Goal: Transaction & Acquisition: Book appointment/travel/reservation

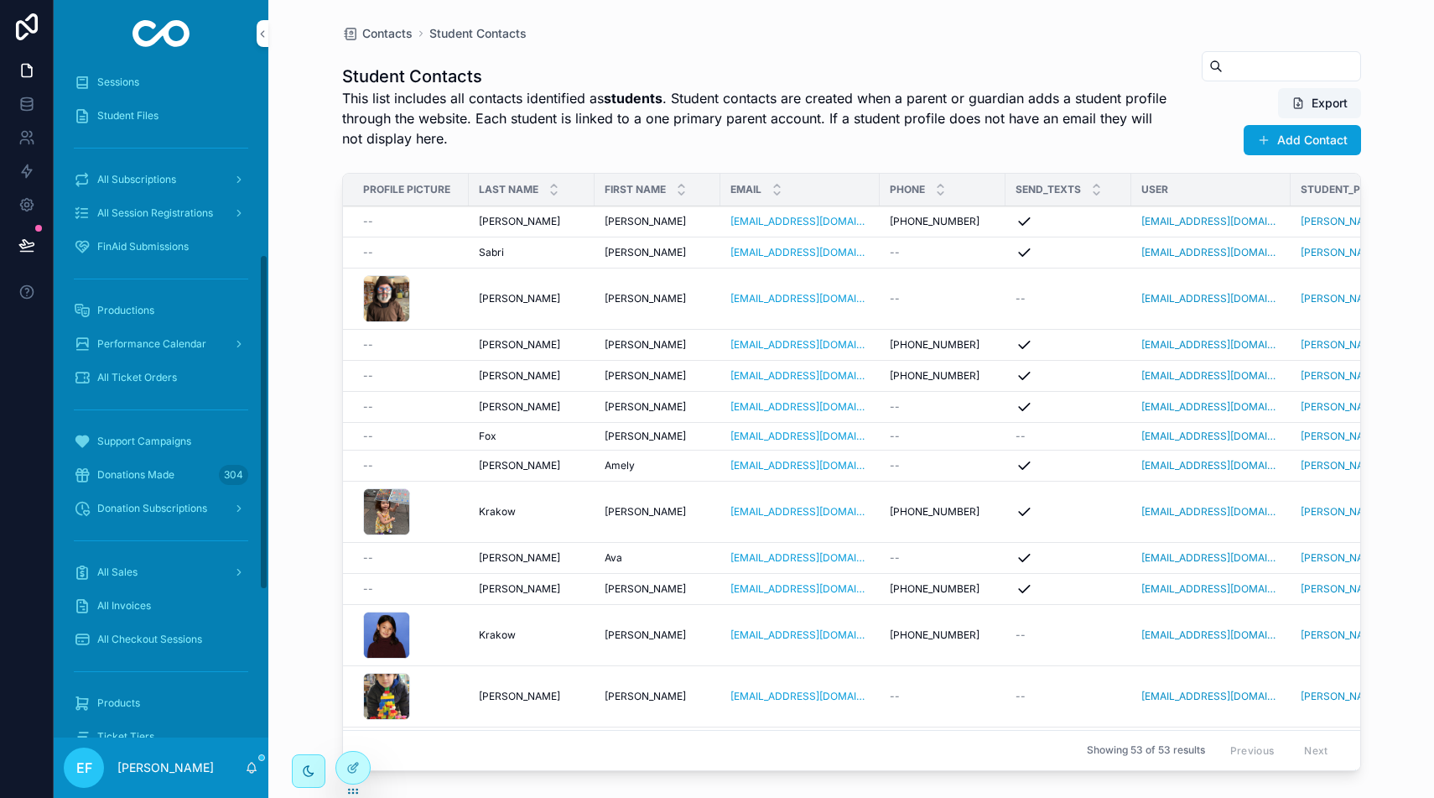
scroll to position [368, 0]
click at [140, 318] on span "Productions" at bounding box center [125, 316] width 57 height 13
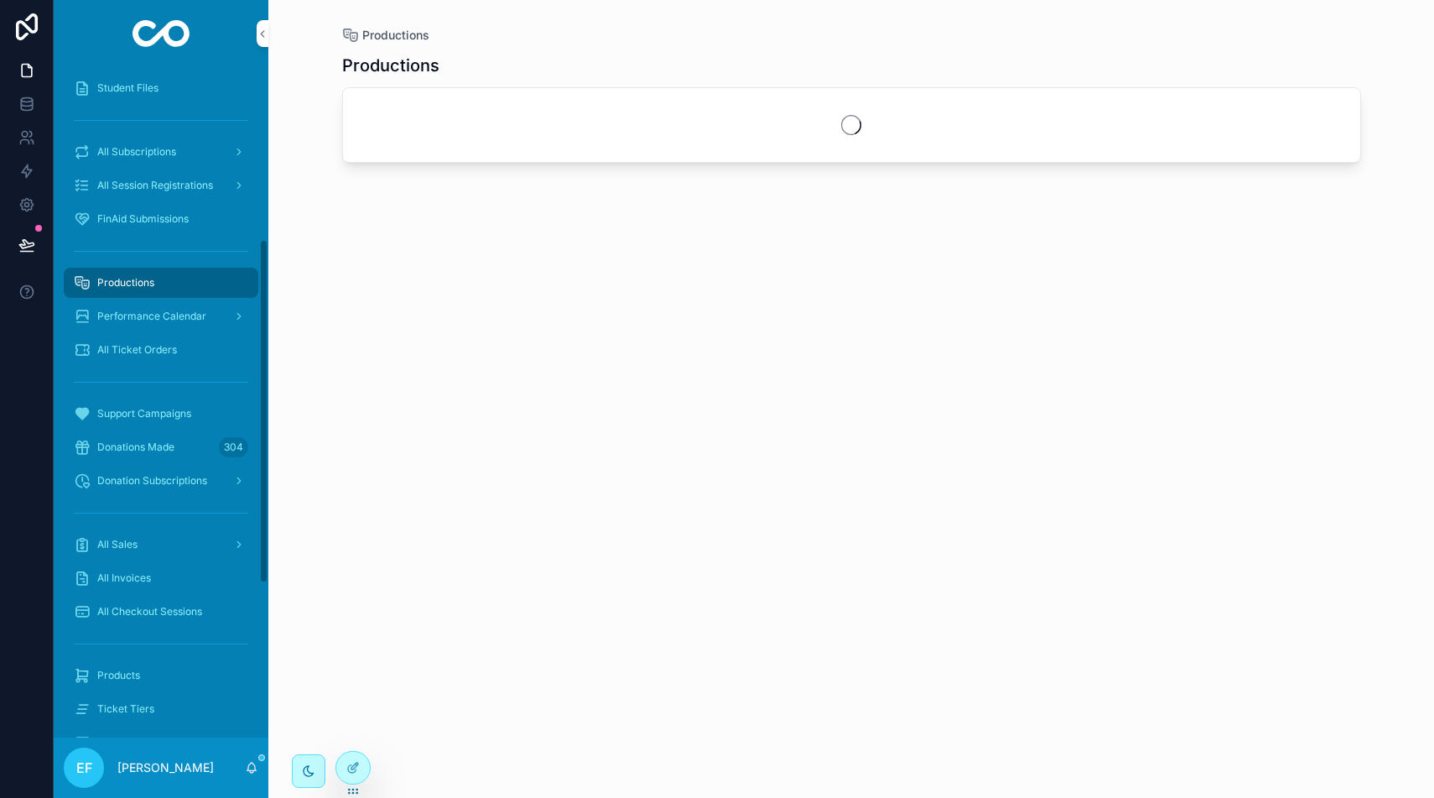
scroll to position [335, 0]
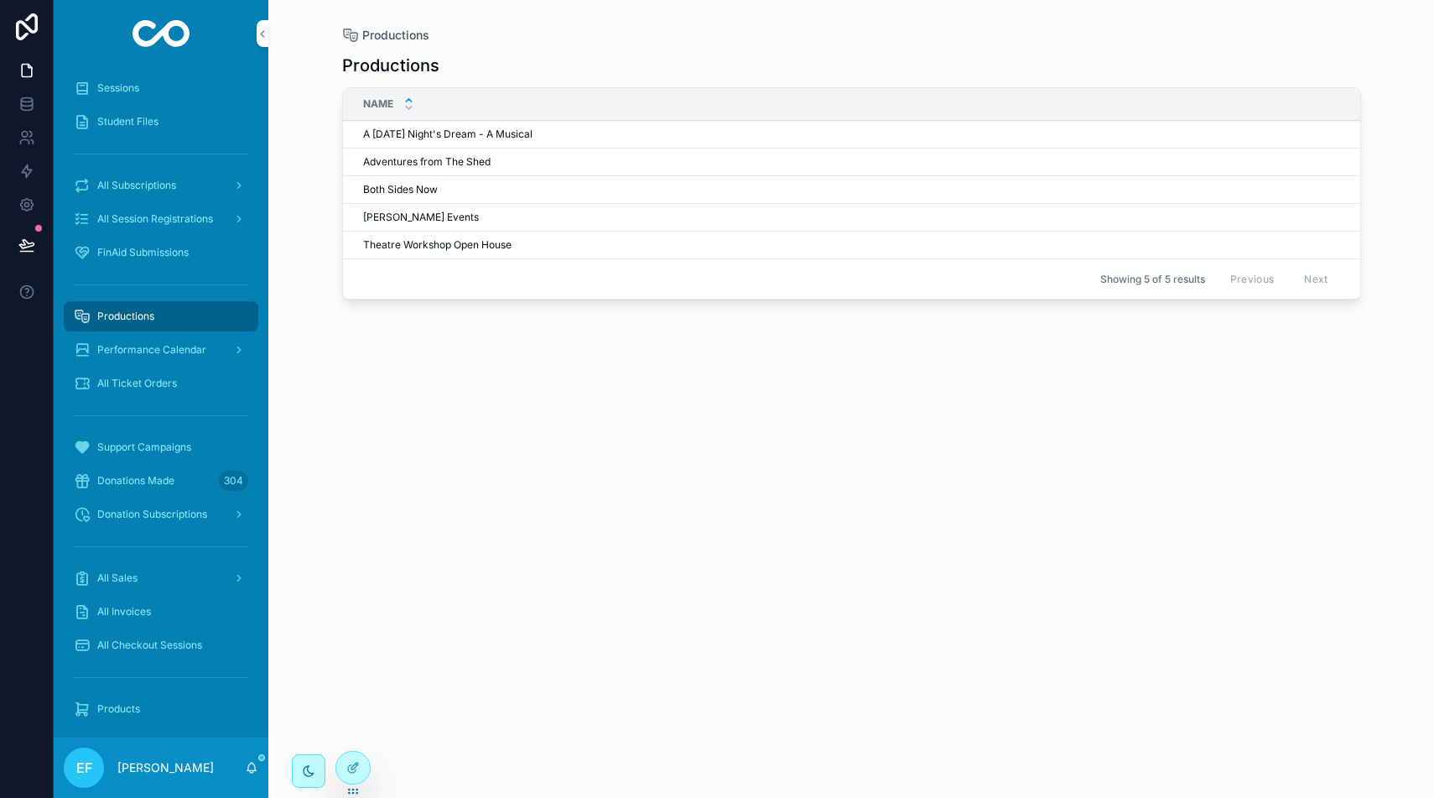
click at [423, 153] on td "Adventures from The Shed Adventures from The Shed" at bounding box center [865, 162] width 1044 height 28
click at [419, 160] on span "Adventures from The Shed" at bounding box center [426, 161] width 127 height 13
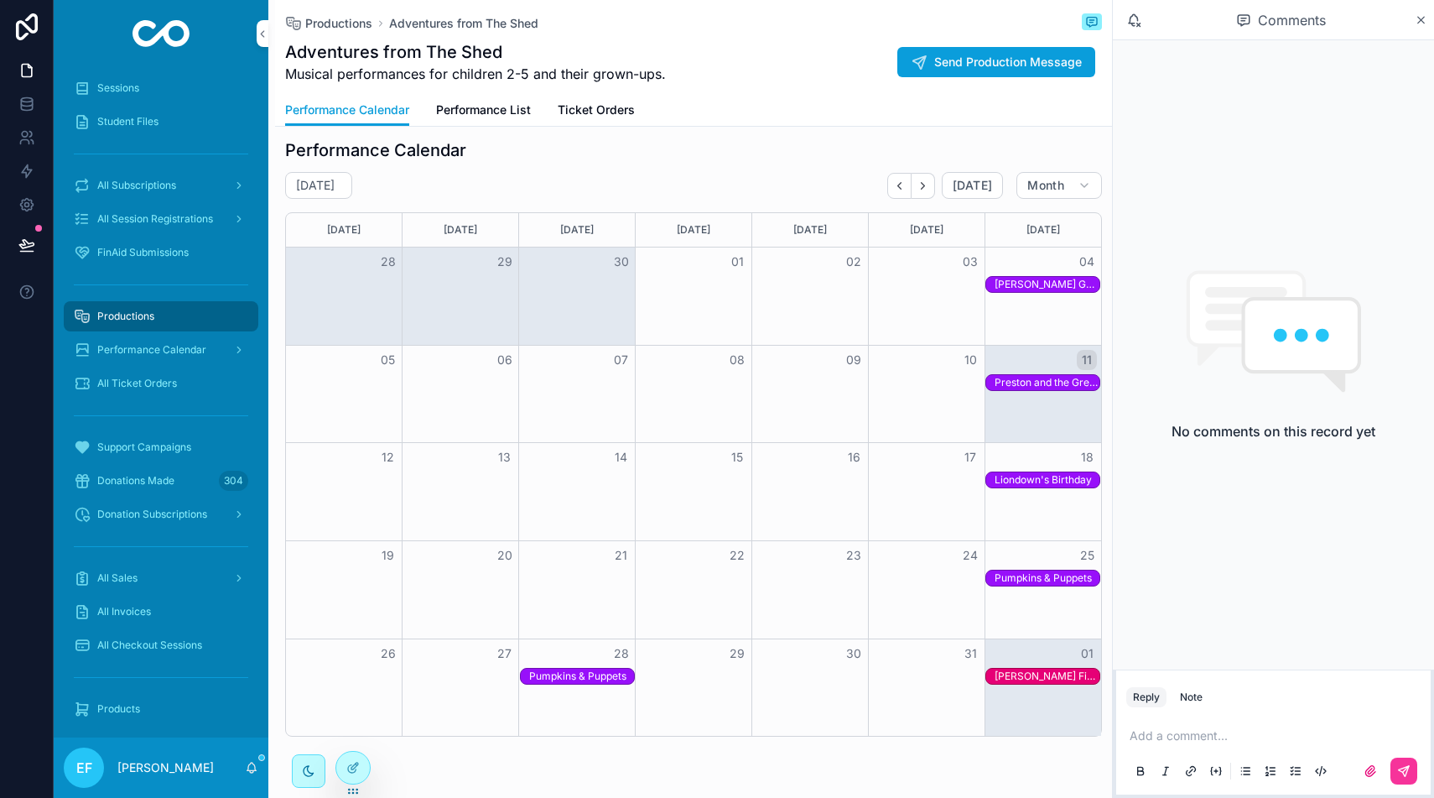
scroll to position [191, 0]
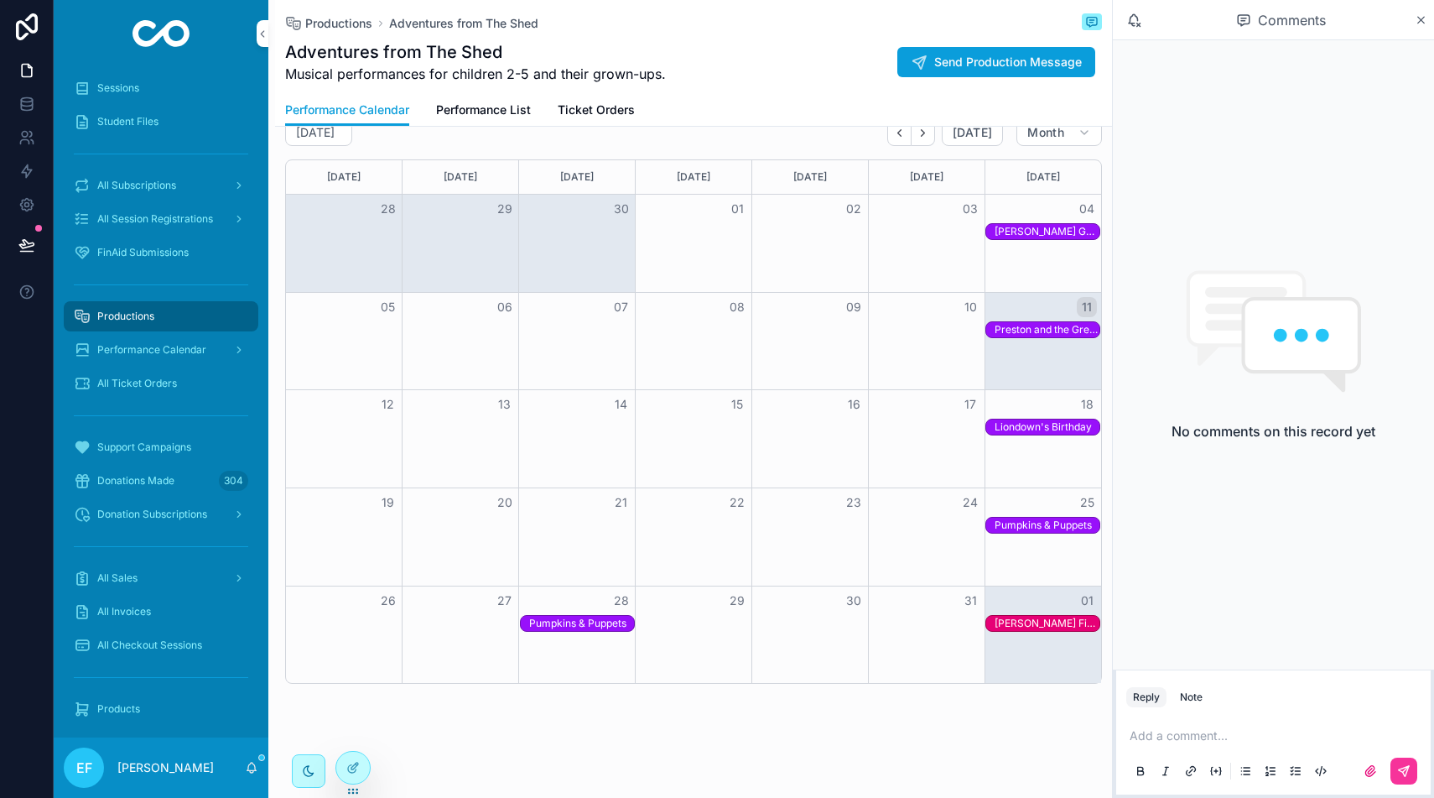
click at [1027, 324] on div "Preston and the Great British Baking Adventure" at bounding box center [1047, 329] width 105 height 13
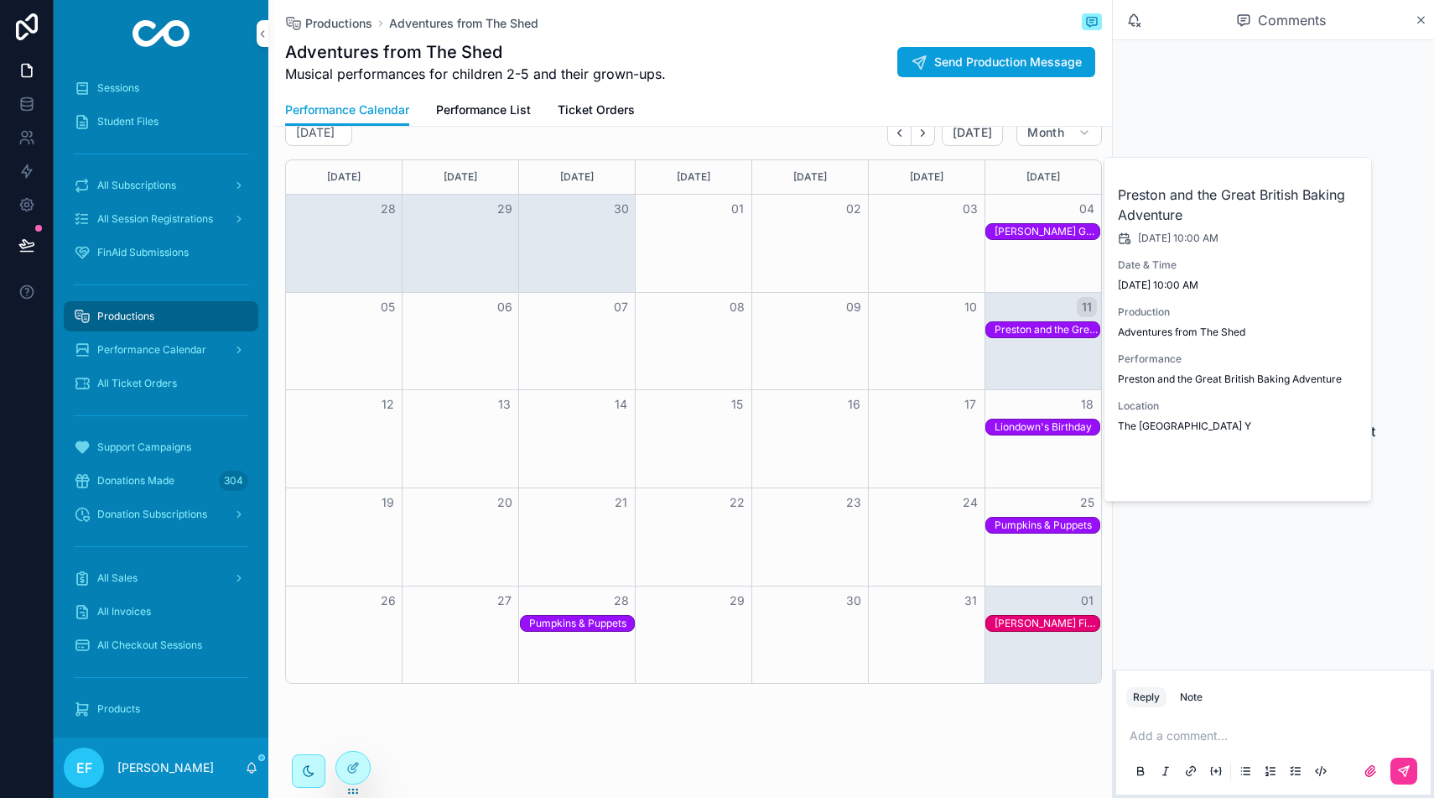
click at [1317, 475] on span "Open" at bounding box center [1314, 473] width 31 height 15
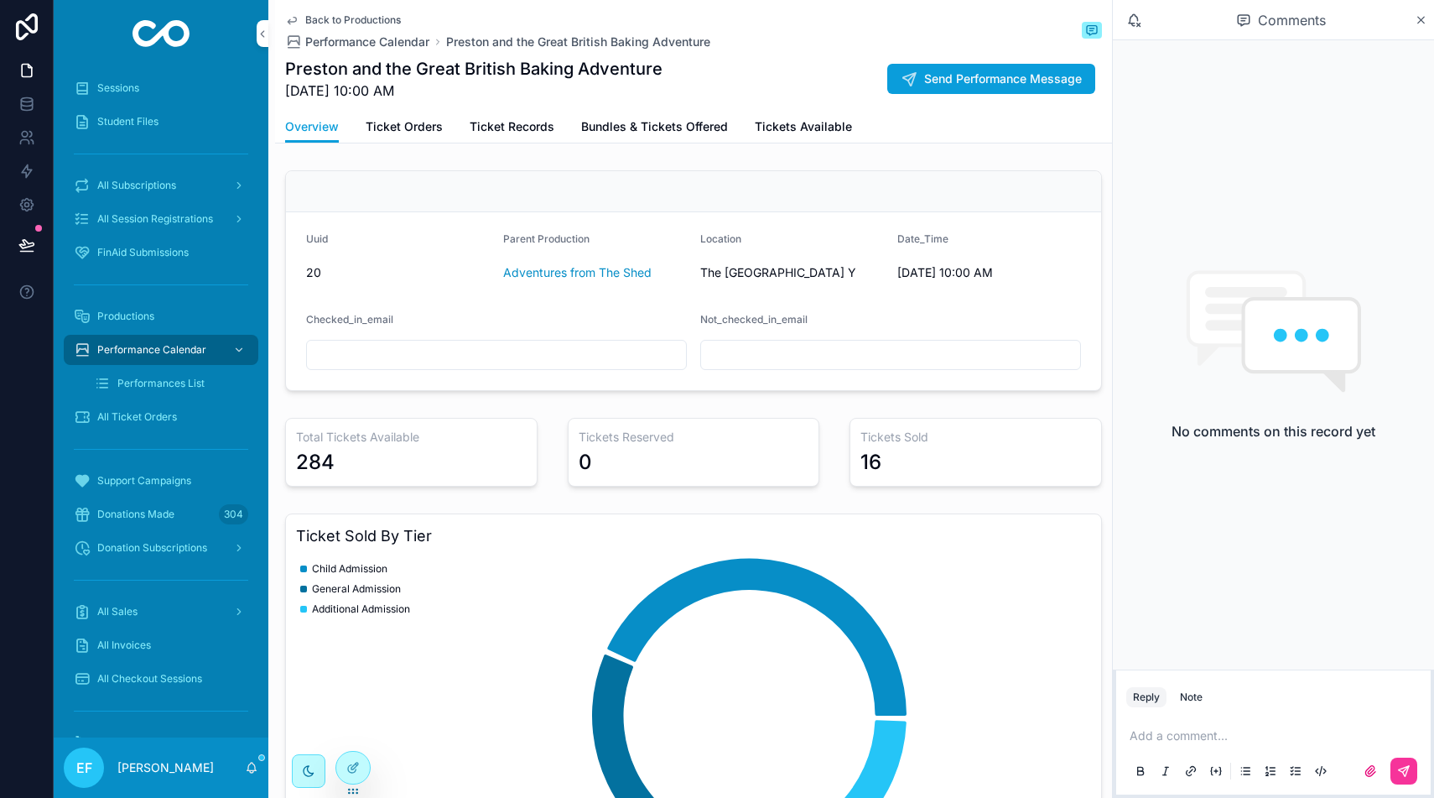
click at [411, 124] on span "Ticket Orders" at bounding box center [404, 126] width 77 height 17
